Goal: Task Accomplishment & Management: Manage account settings

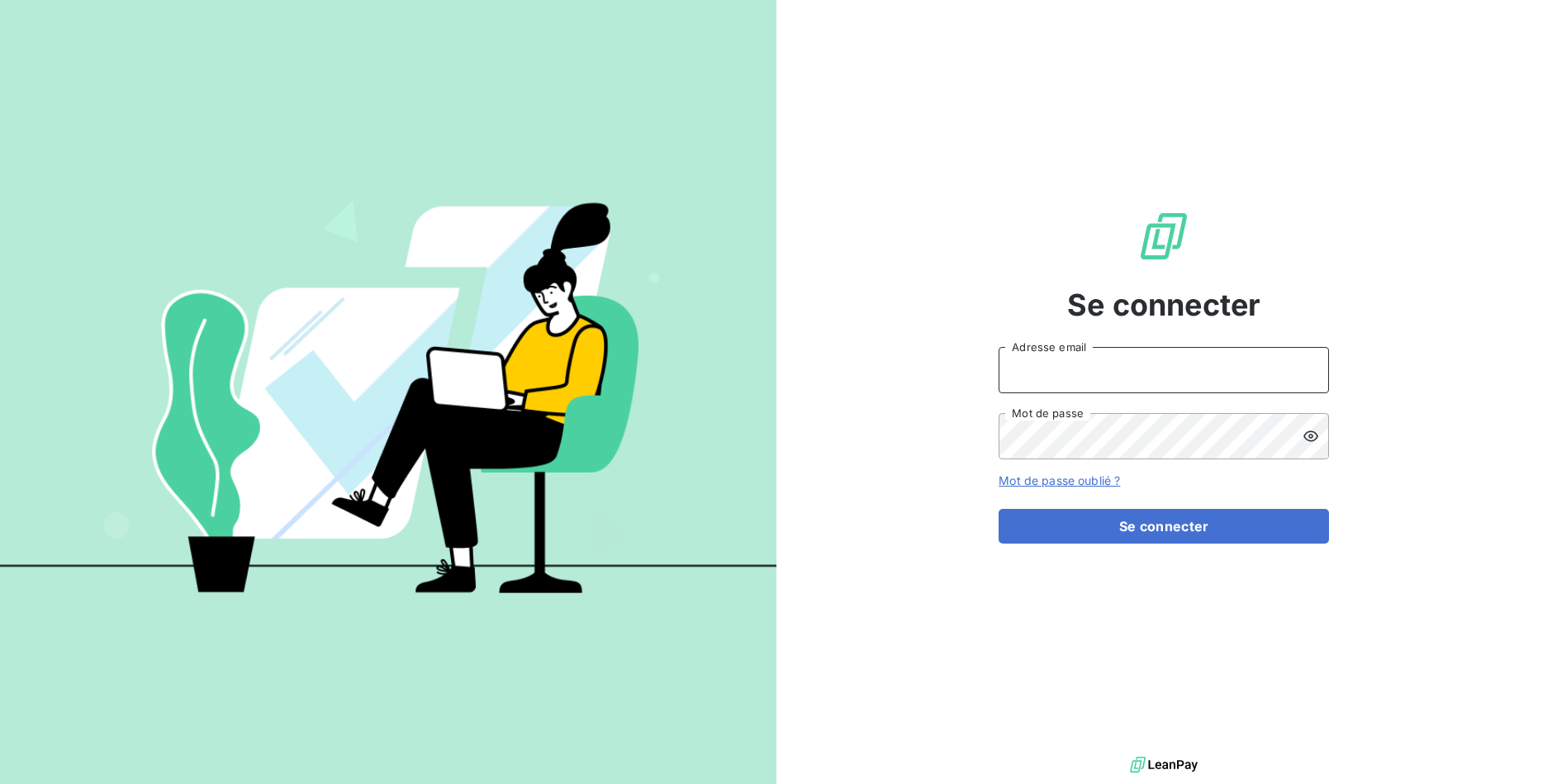
click at [1091, 355] on input "Adresse email" at bounding box center [1163, 370] width 330 height 46
type input "[EMAIL_ADDRESS][DOMAIN_NAME]"
drag, startPoint x: 822, startPoint y: 289, endPoint x: 899, endPoint y: 272, distance: 78.9
click at [826, 288] on div "Se connecter [EMAIL_ADDRESS][DOMAIN_NAME] Adresse email Mot de passe Mot de pas…" at bounding box center [1164, 376] width 776 height 752
click at [1134, 411] on div "[EMAIL_ADDRESS][DOMAIN_NAME] Adresse email Mot de passe" at bounding box center [1163, 403] width 330 height 113
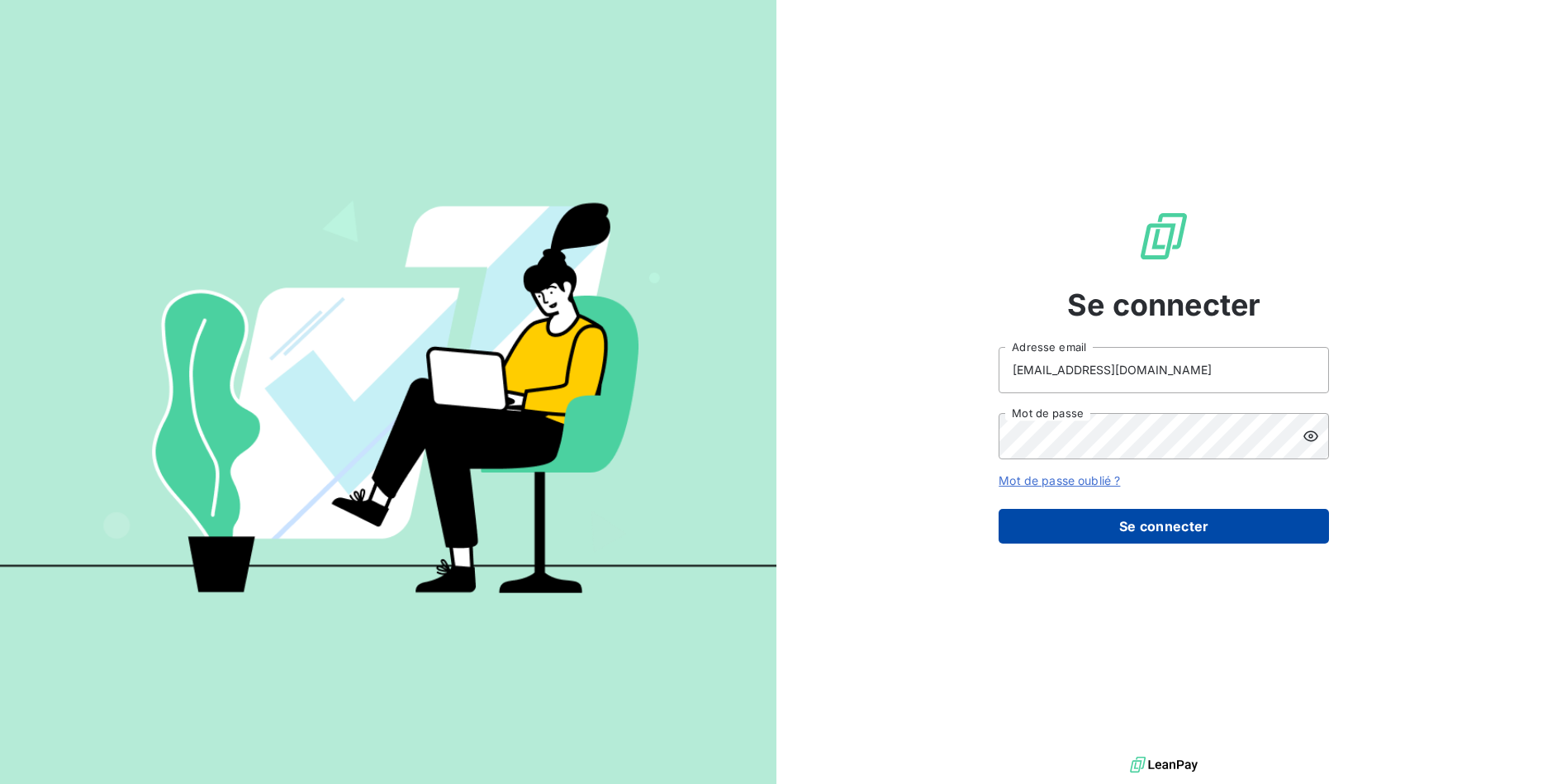
click at [1236, 527] on button "Se connecter" at bounding box center [1163, 526] width 330 height 35
